Goal: Task Accomplishment & Management: Manage account settings

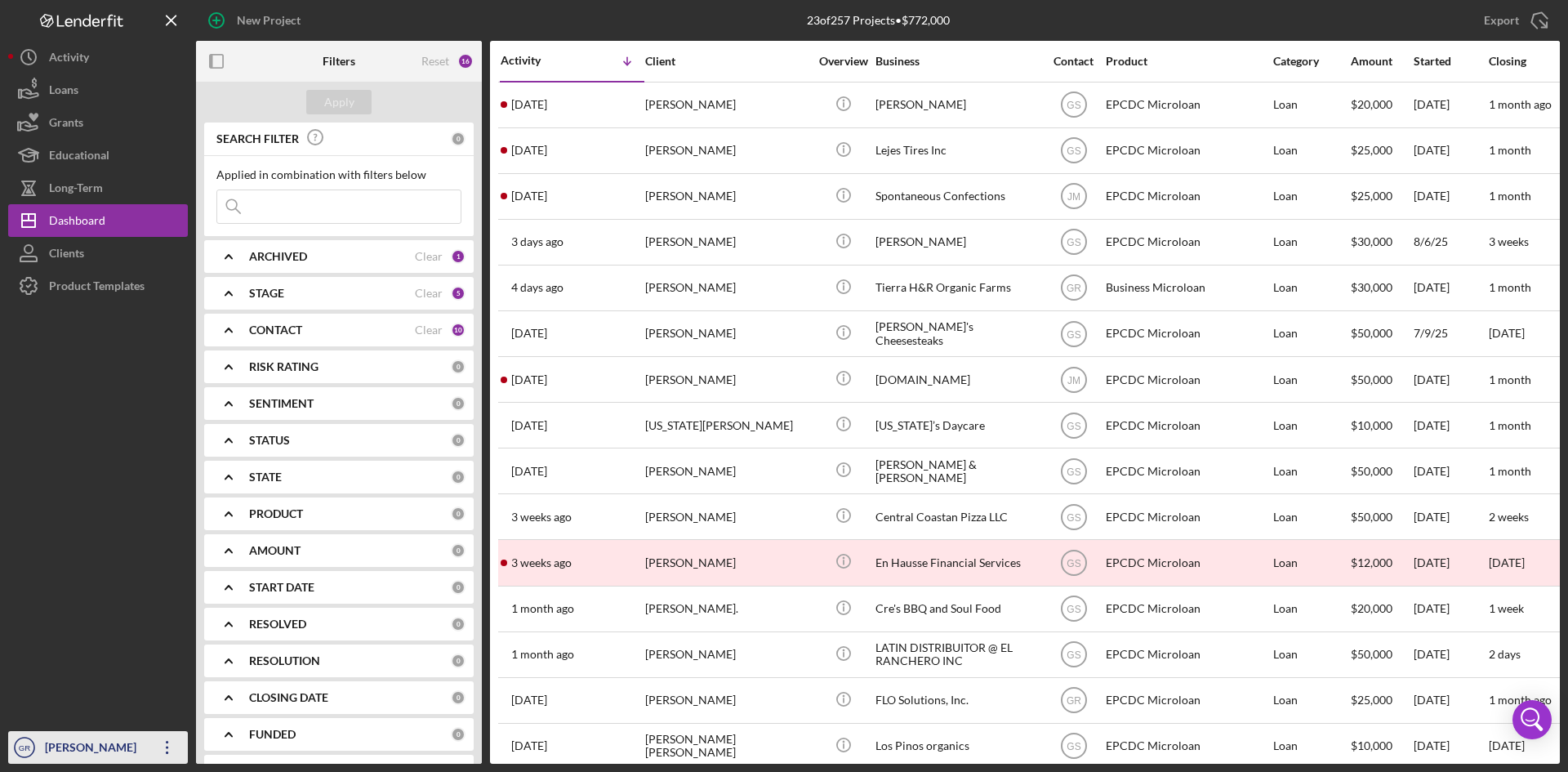
click at [101, 746] on div "[PERSON_NAME]" at bounding box center [93, 749] width 106 height 36
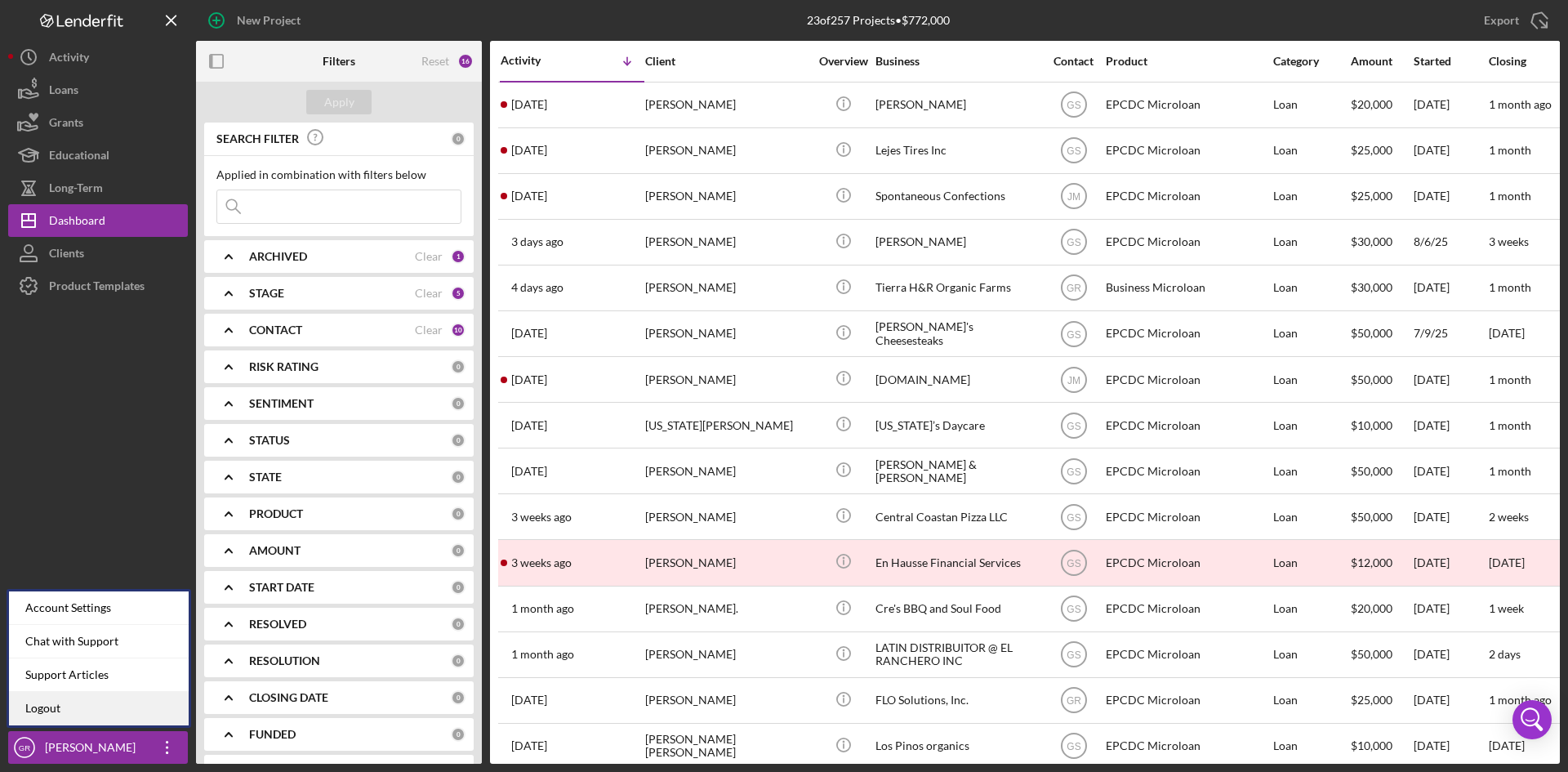
click at [97, 711] on link "Logout" at bounding box center [99, 709] width 180 height 34
